Goal: Information Seeking & Learning: Learn about a topic

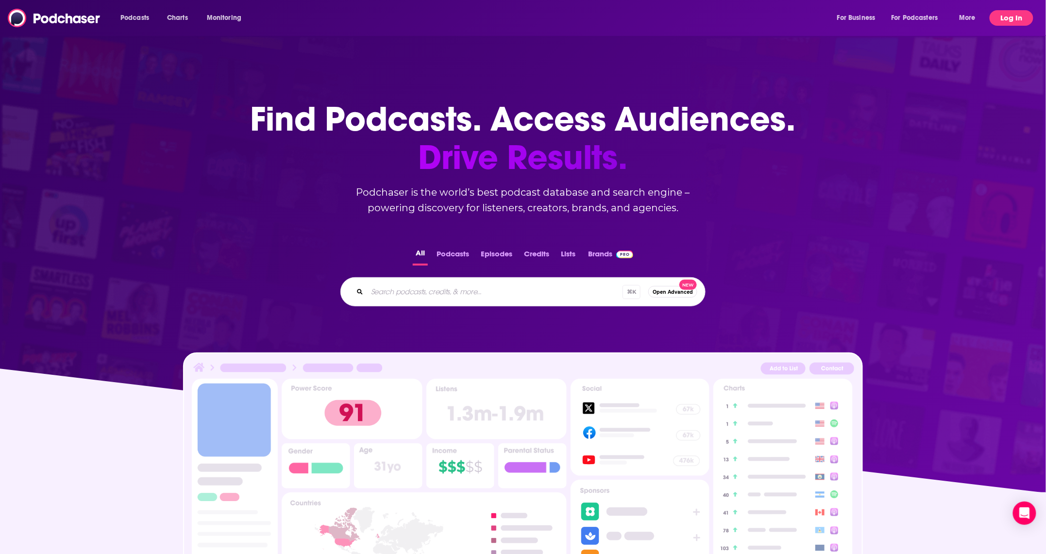
click at [1018, 20] on button "Log In" at bounding box center [1011, 18] width 44 height 16
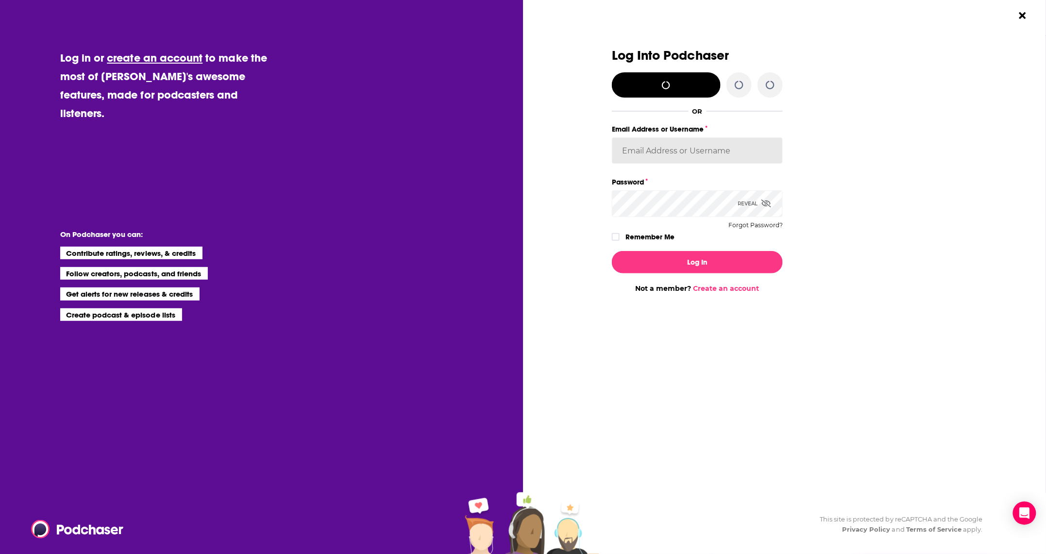
type input "[EMAIL_ADDRESS][DOMAIN_NAME]"
click at [685, 262] on button "Log In" at bounding box center [697, 262] width 171 height 22
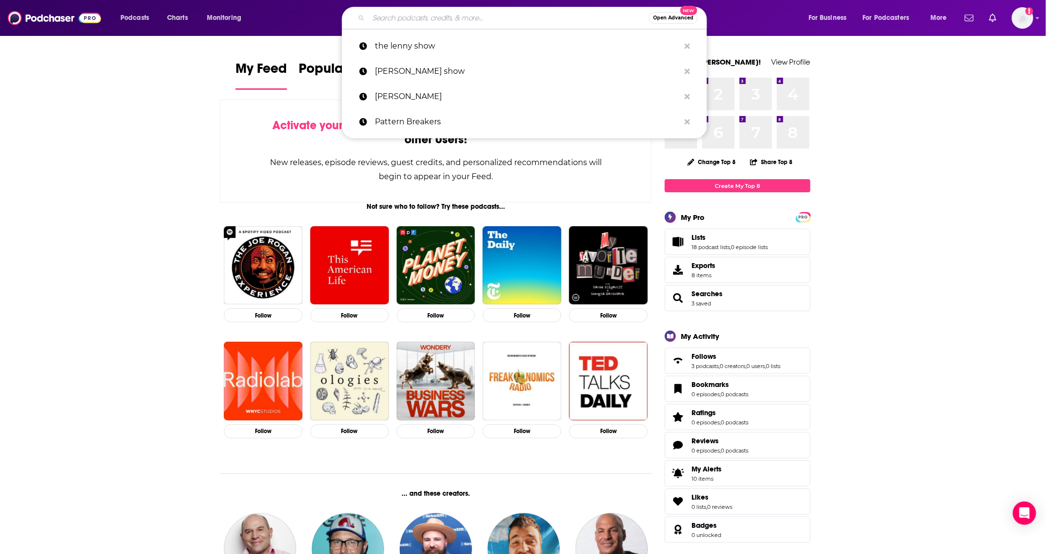
click at [462, 17] on input "Search podcasts, credits, & more..." at bounding box center [508, 18] width 280 height 16
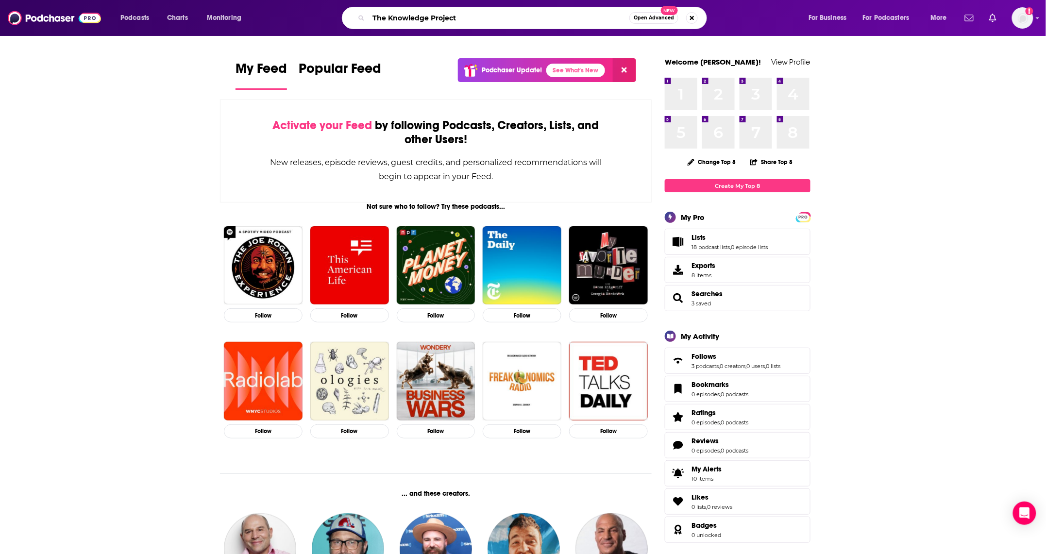
type input "The Knowledge Project"
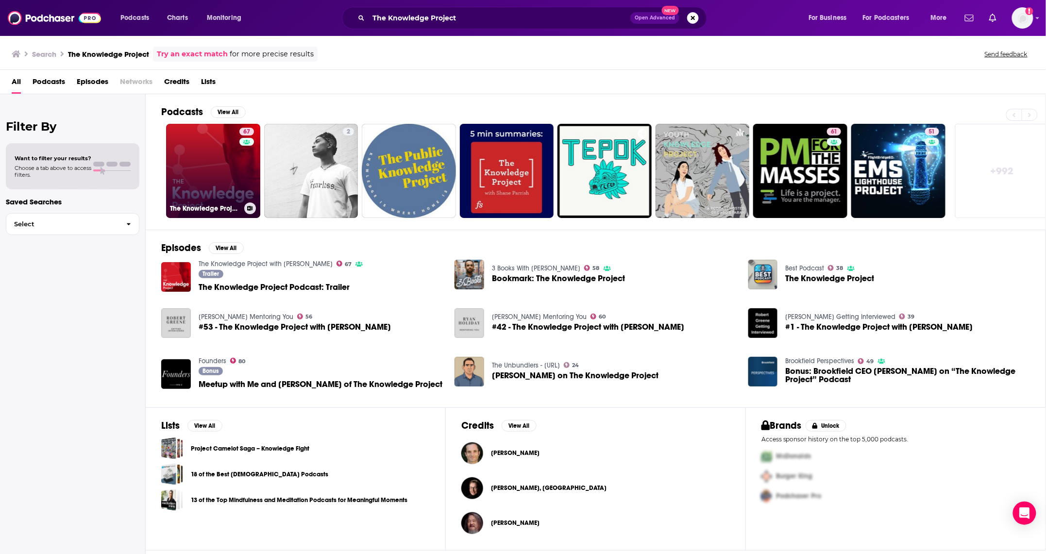
click at [219, 172] on link "67 The Knowledge Project with [PERSON_NAME]" at bounding box center [213, 171] width 94 height 94
click at [199, 176] on link "67 The Knowledge Project with [PERSON_NAME]" at bounding box center [213, 171] width 94 height 94
